Goal: Find specific page/section: Find specific page/section

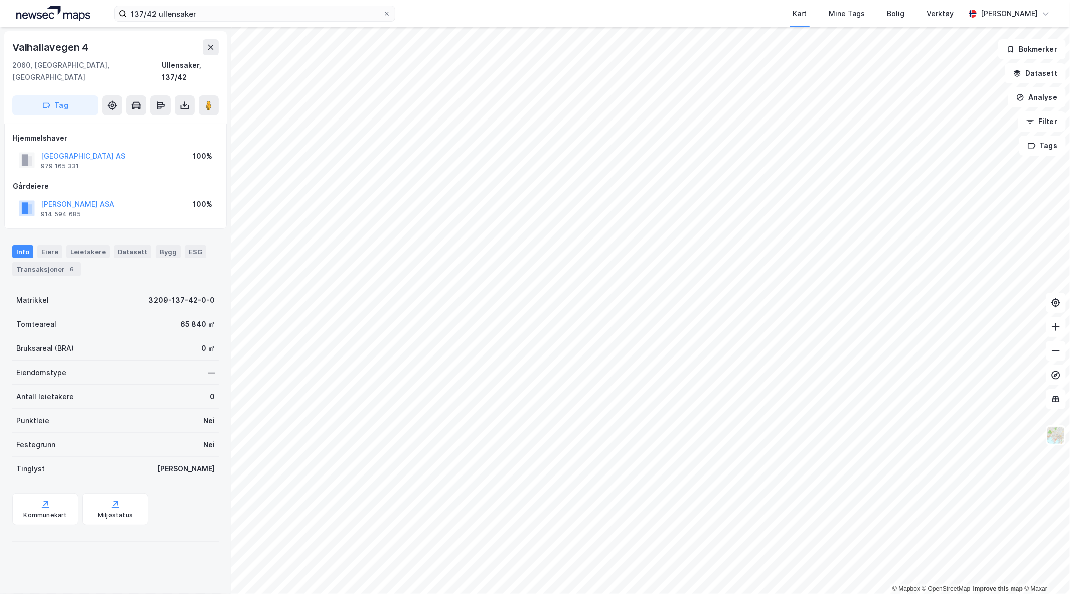
click at [48, 23] on div "137/42 ullensaker Kart Mine Tags Bolig Verktøy [PERSON_NAME]" at bounding box center [535, 13] width 1070 height 27
click at [48, 16] on img at bounding box center [53, 13] width 74 height 15
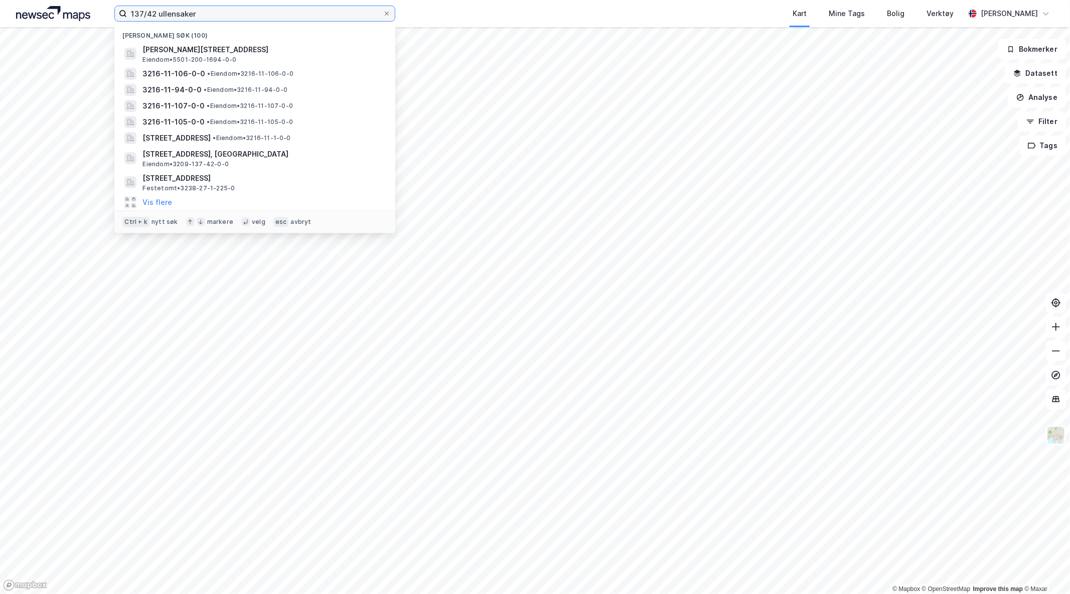
drag, startPoint x: 207, startPoint y: 14, endPoint x: 0, endPoint y: -9, distance: 208.5
click at [0, 0] on html "137/42 [PERSON_NAME] søk (100) Hjalmar [STREET_ADDRESS] • 5501-200-1694-0-0 321…" at bounding box center [535, 297] width 1070 height 594
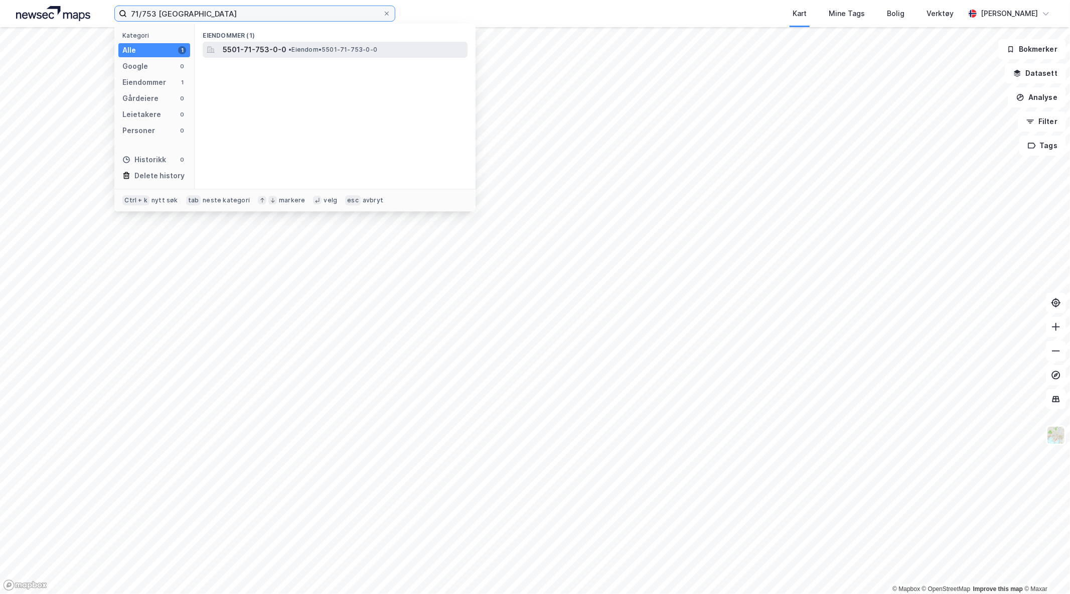
type input "71/753 [GEOGRAPHIC_DATA]"
click at [250, 48] on span "5501-71-753-0-0" at bounding box center [255, 50] width 64 height 12
